Goal: Manage account settings

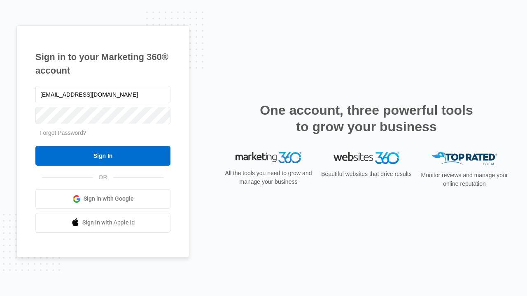
type input "dankie614@gmail.com"
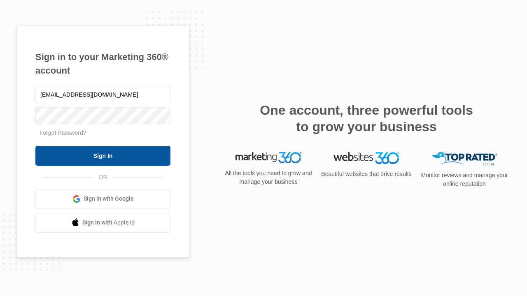
click at [103, 156] on input "Sign In" at bounding box center [102, 156] width 135 height 20
